Goal: Find specific page/section: Find specific page/section

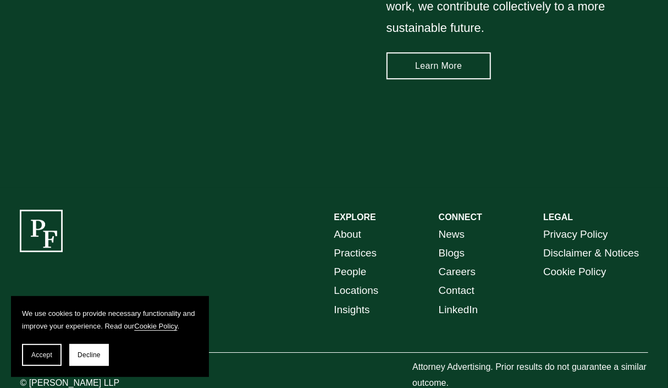
scroll to position [1450, 0]
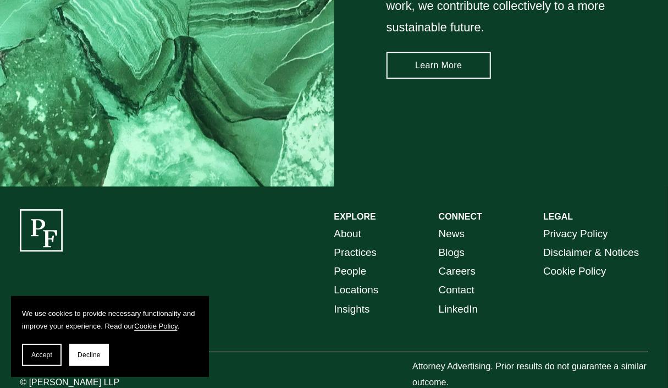
click at [446, 263] on link "Careers" at bounding box center [457, 271] width 37 height 19
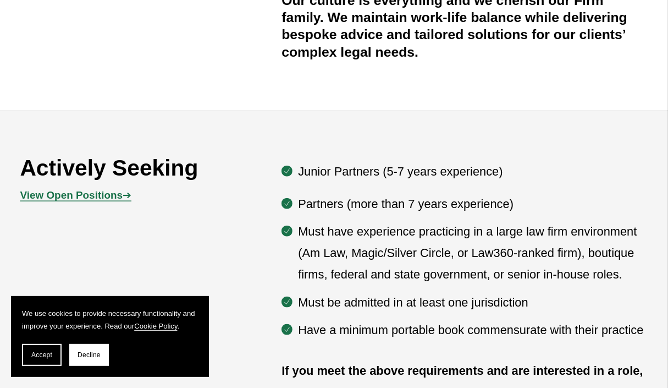
scroll to position [546, 0]
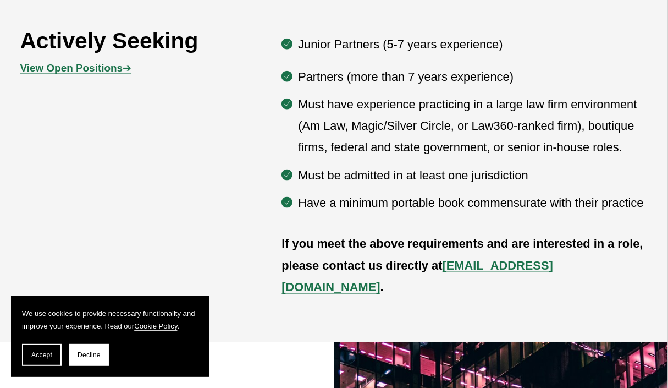
click at [58, 65] on strong "View Open Positions" at bounding box center [71, 68] width 103 height 12
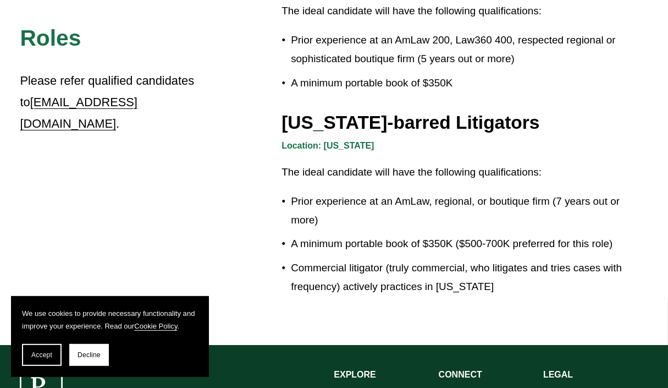
scroll to position [1798, 0]
